Goal: Check status: Check status

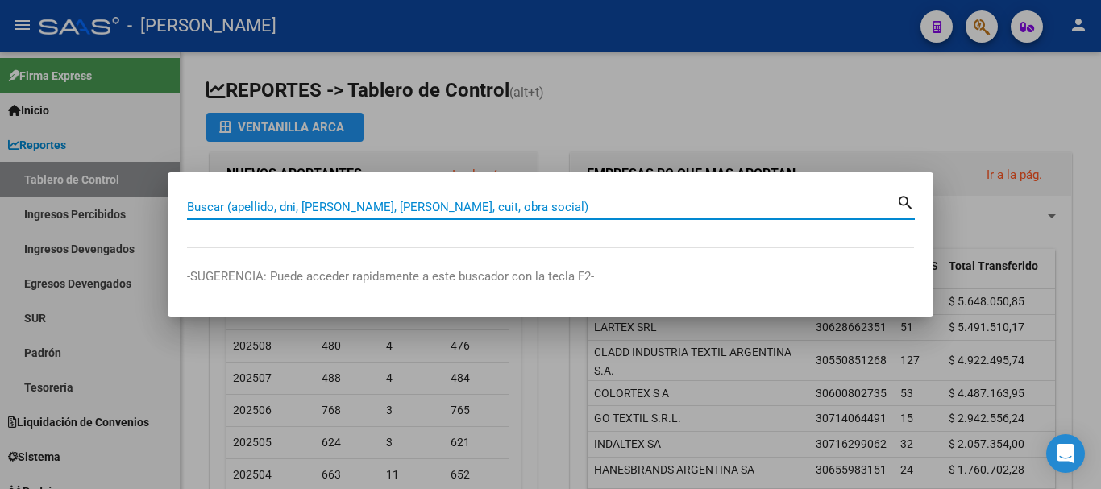
paste input "95847530"
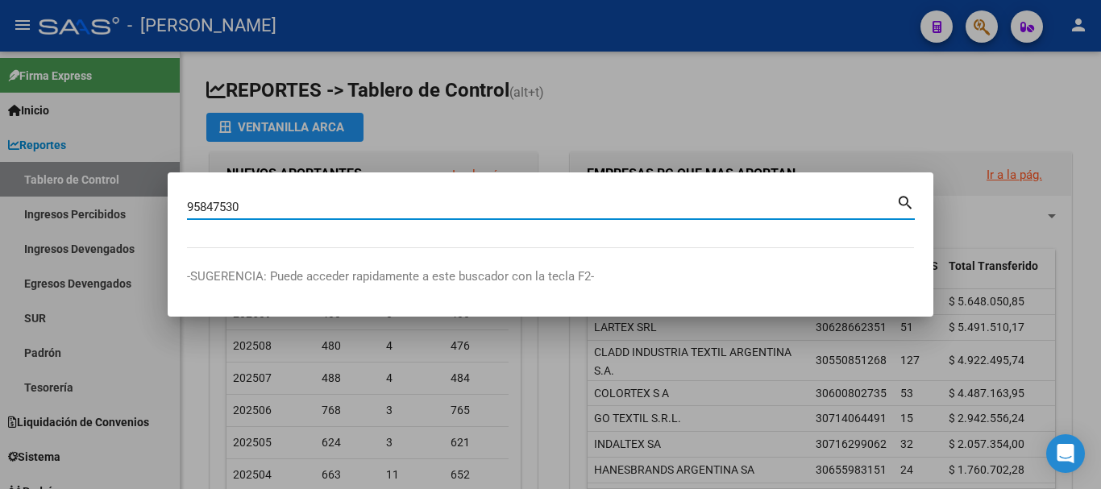
type input "95847530"
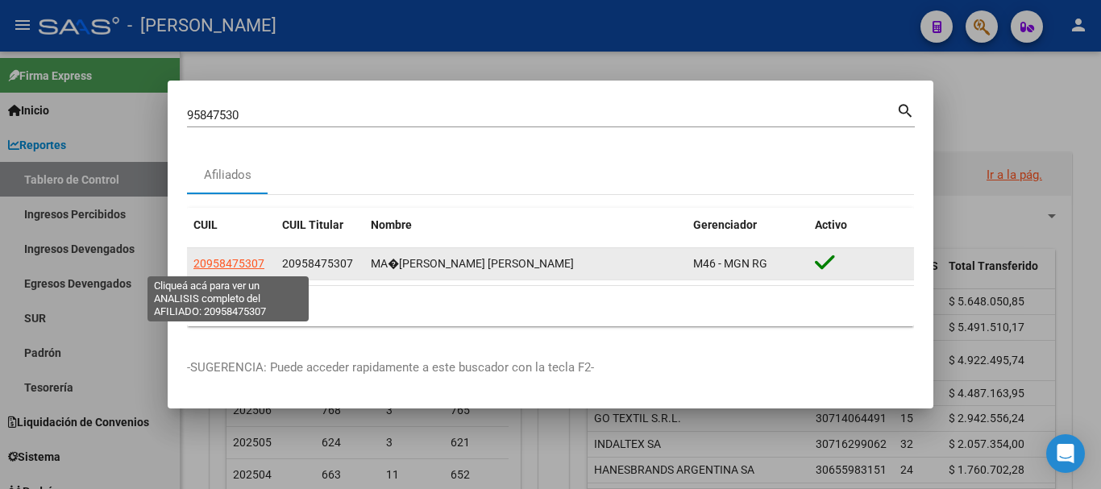
click at [240, 261] on span "20958475307" at bounding box center [228, 263] width 71 height 13
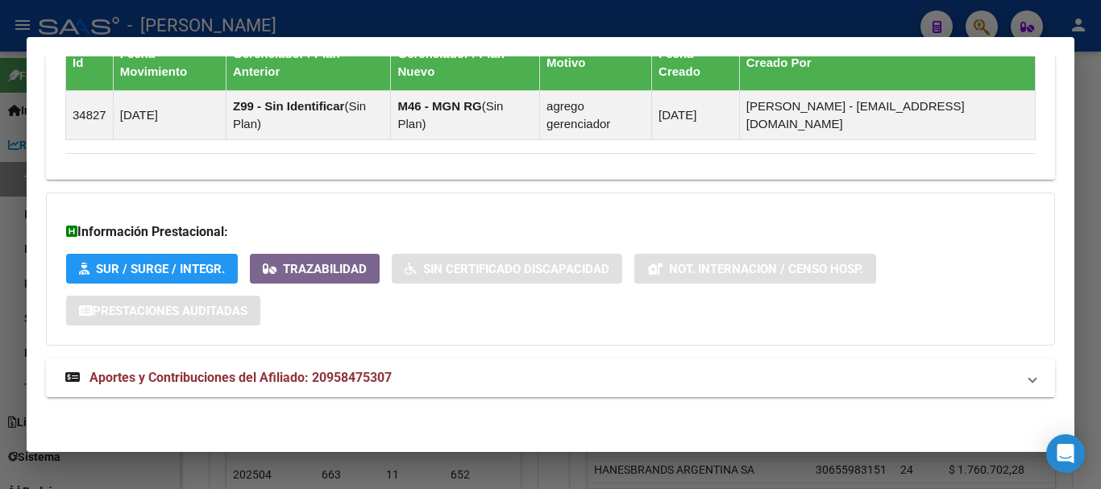
click at [438, 377] on mat-panel-title "Aportes y Contribuciones del Afiliado: 20958475307" at bounding box center [540, 377] width 951 height 19
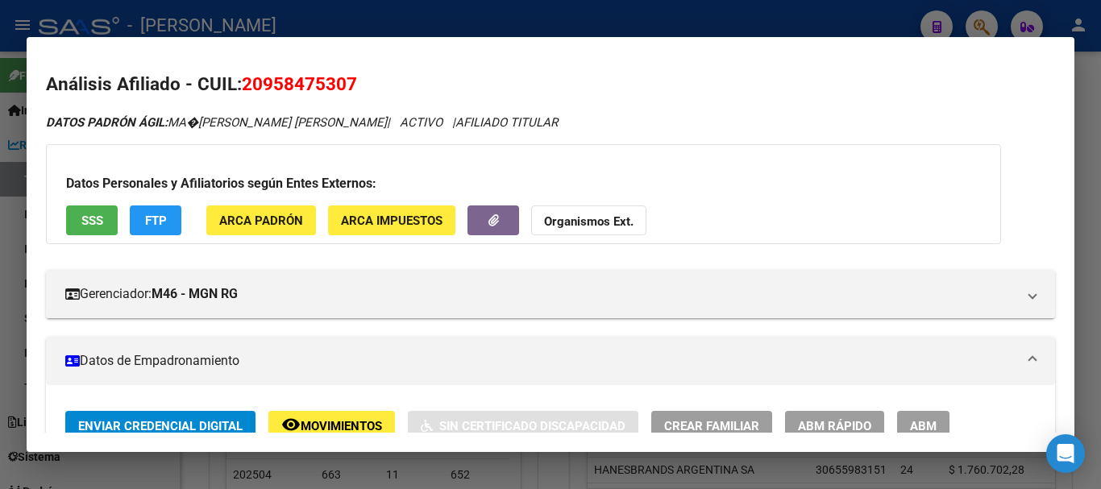
click at [459, 17] on div at bounding box center [550, 244] width 1101 height 489
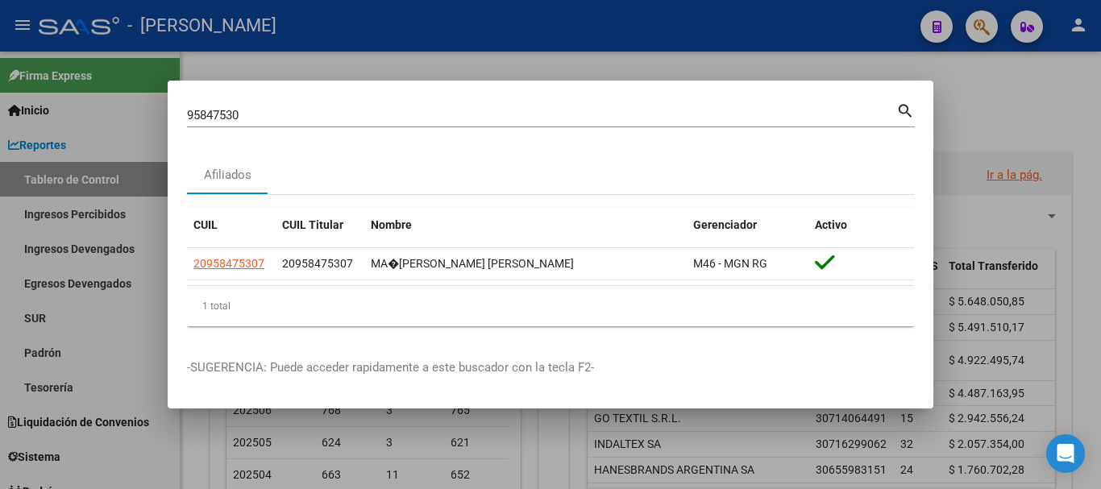
click at [408, 27] on div at bounding box center [550, 244] width 1101 height 489
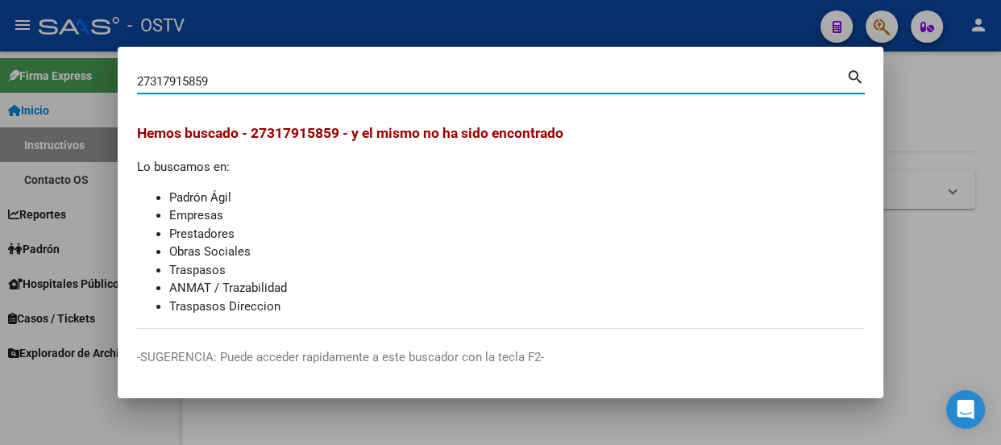
click at [296, 88] on input "27317915859" at bounding box center [491, 81] width 709 height 15
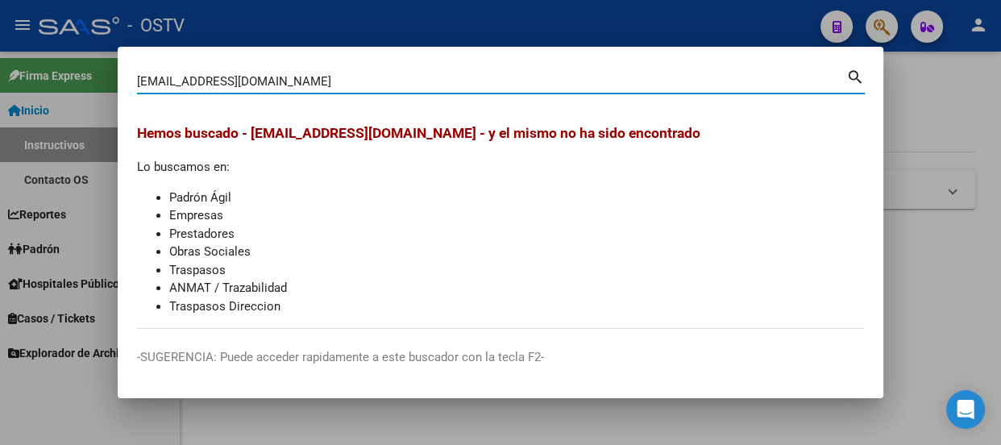
click at [317, 82] on input "rikiimartinez652@gmail.com" at bounding box center [491, 81] width 709 height 15
drag, startPoint x: 317, startPoint y: 82, endPoint x: 61, endPoint y: 85, distance: 256.2
click at [61, 85] on div "rikiimartinez652@gmail.com Buscar (apellido, dni, cuil, nro traspaso, cuit, obr…" at bounding box center [500, 222] width 1001 height 445
paste input "20434732922"
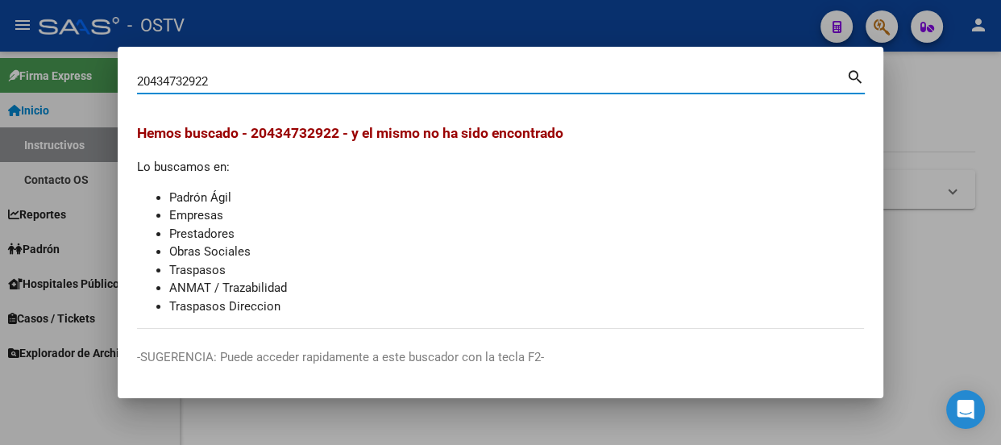
type input "20434732922"
drag, startPoint x: 153, startPoint y: 81, endPoint x: 206, endPoint y: 79, distance: 53.2
click at [206, 79] on input "20434732922" at bounding box center [491, 81] width 709 height 15
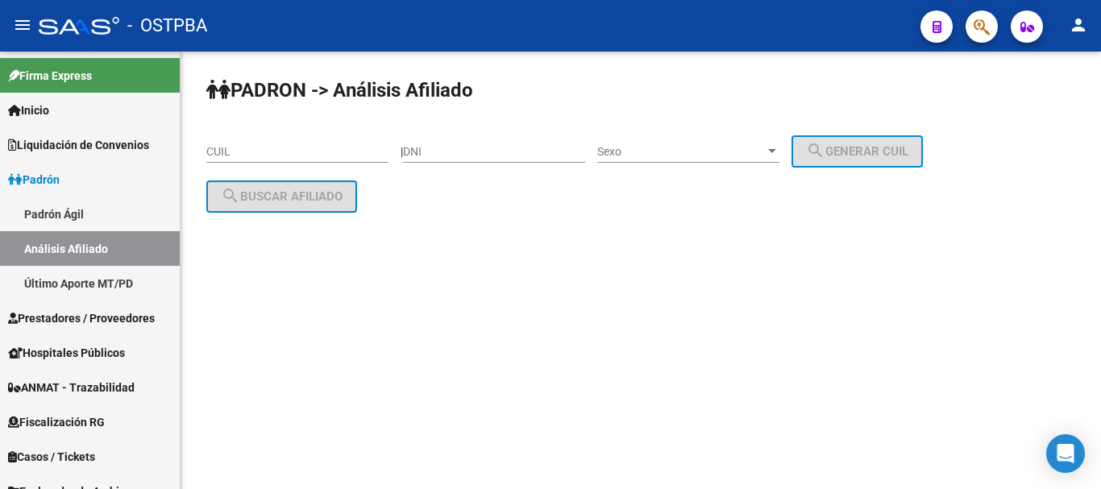
click at [964, 20] on div at bounding box center [974, 26] width 45 height 33
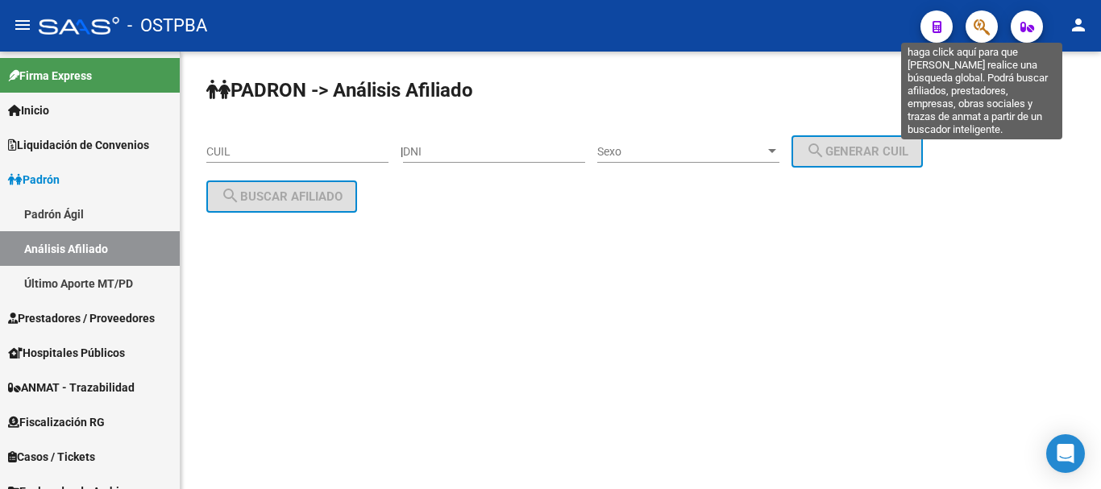
click at [981, 27] on icon "button" at bounding box center [981, 27] width 16 height 19
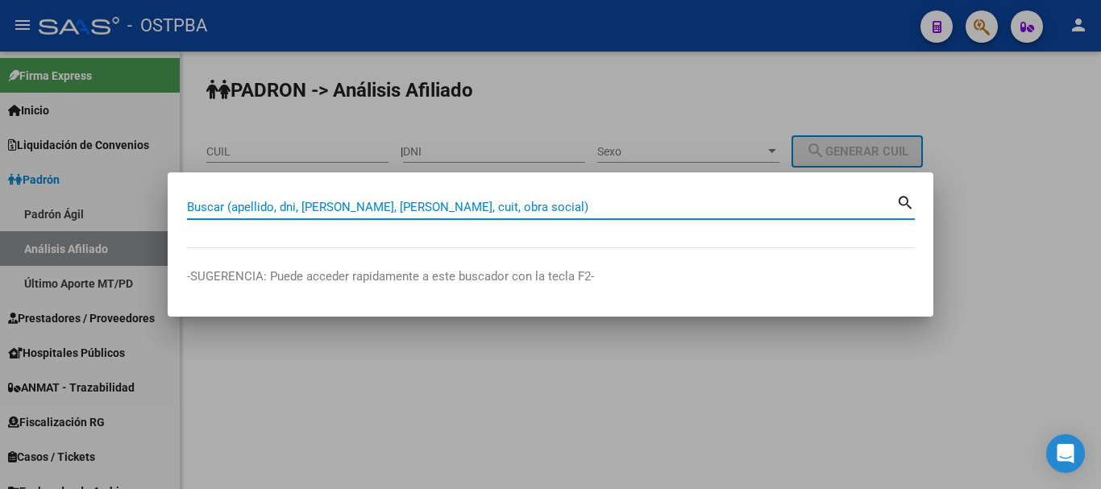
paste input "22303569"
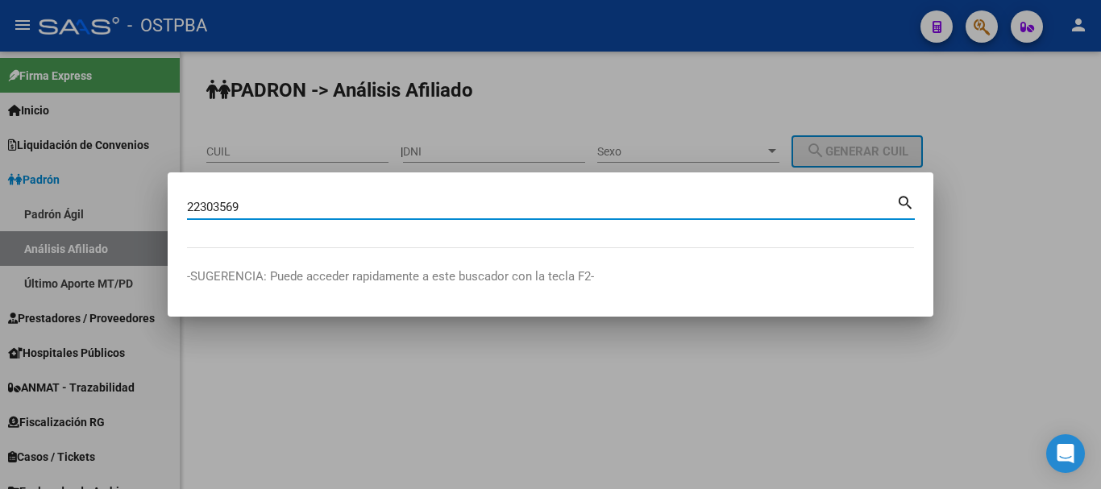
type input "22303569"
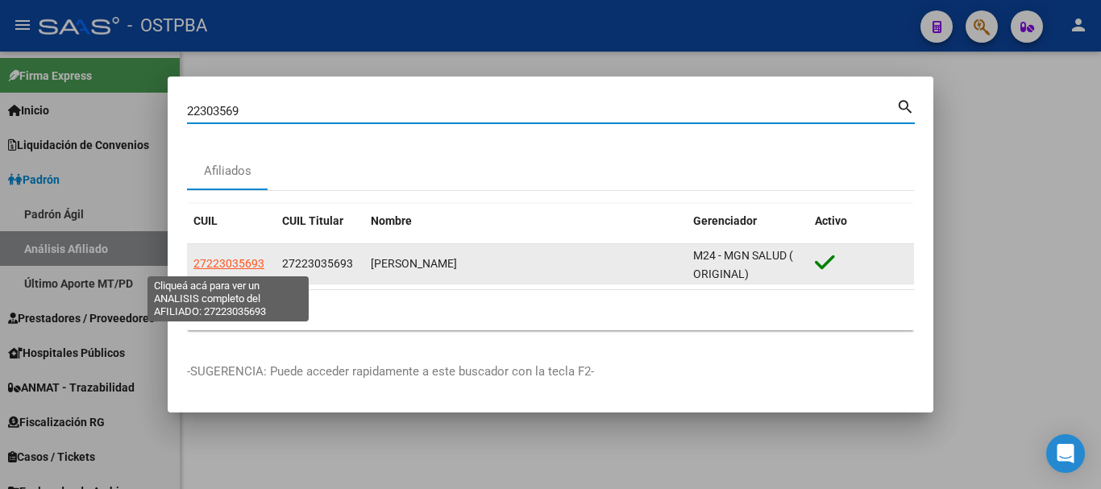
click at [232, 266] on span "27223035693" at bounding box center [228, 263] width 71 height 13
